Goal: Information Seeking & Learning: Learn about a topic

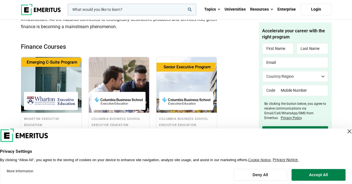
scroll to position [362, 0]
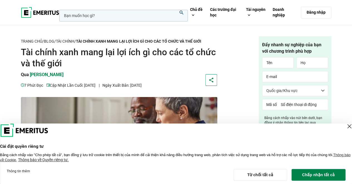
scroll to position [28, 0]
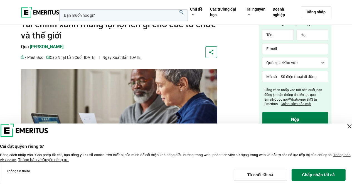
click at [346, 125] on div "Đóng lớp" at bounding box center [350, 126] width 8 height 8
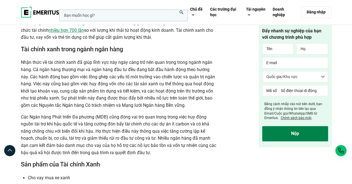
scroll to position [1254, 0]
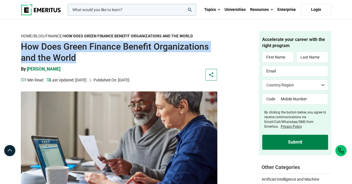
drag, startPoint x: 14, startPoint y: 44, endPoint x: 101, endPoint y: 58, distance: 88.1
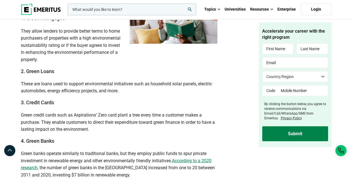
scroll to position [669, 0]
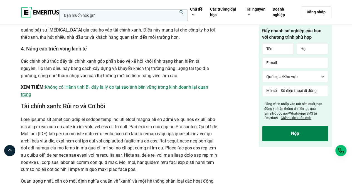
scroll to position [836, 0]
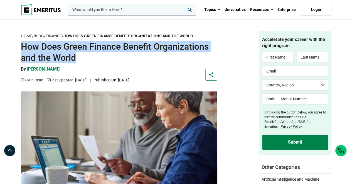
drag, startPoint x: 18, startPoint y: 43, endPoint x: 96, endPoint y: 58, distance: 79.0
copy h1 "How Does Green Finance Benefit Organizations and the World"
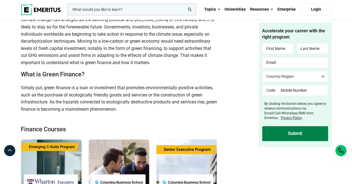
scroll to position [362, 0]
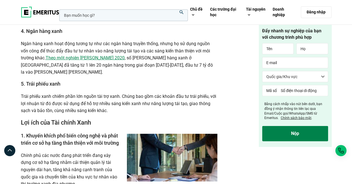
scroll to position [786, 0]
